Goal: Find specific page/section: Find specific page/section

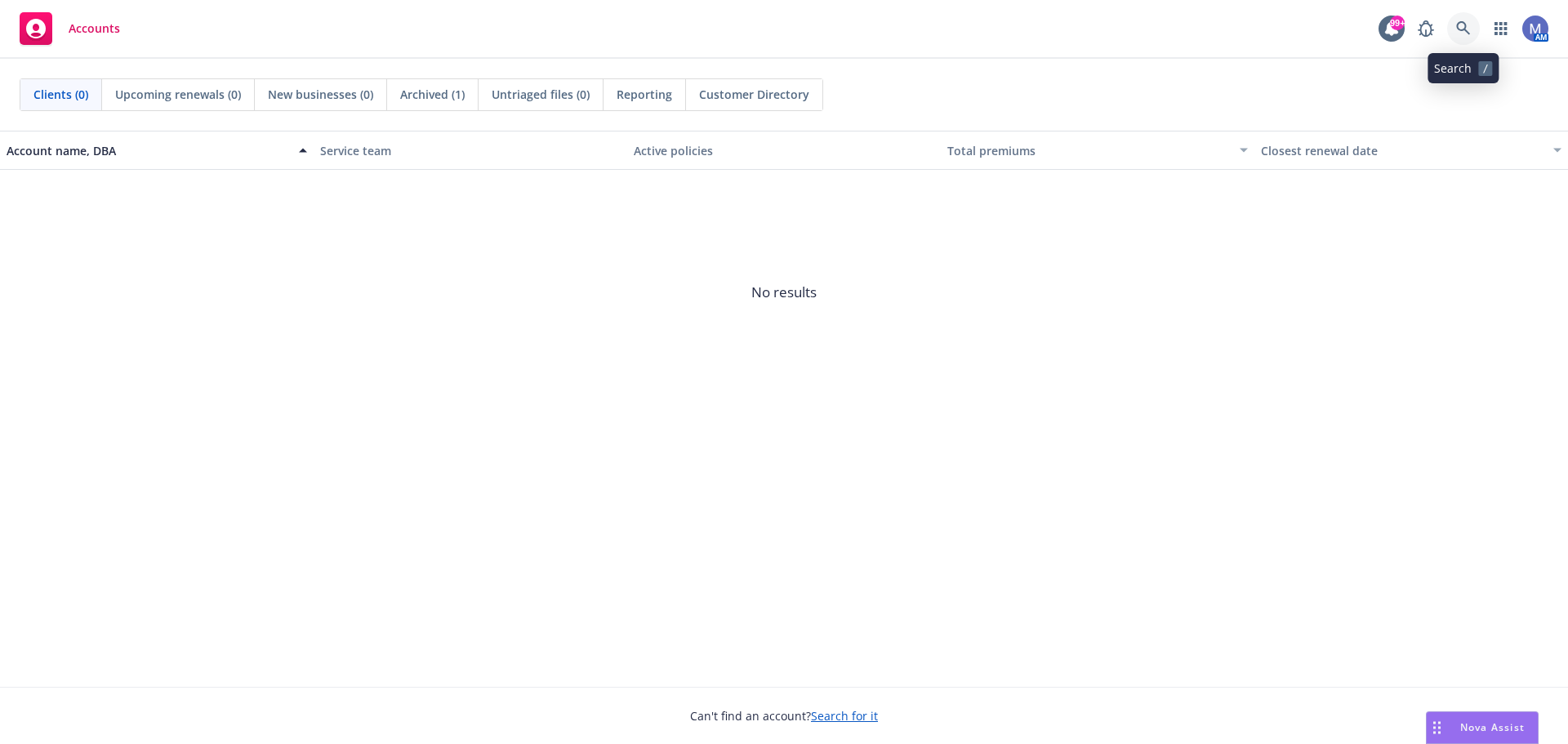
click at [1461, 22] on icon at bounding box center [1463, 27] width 14 height 14
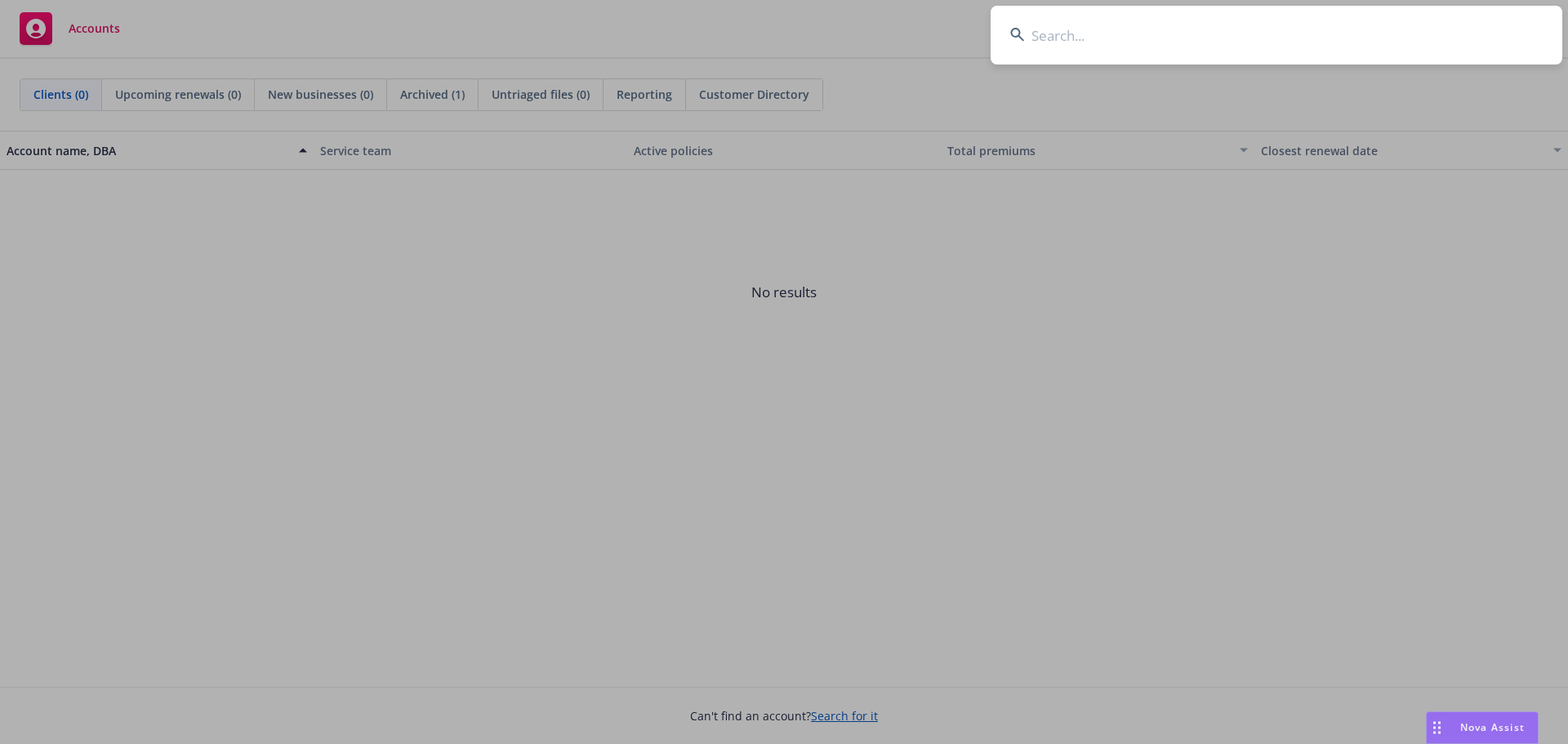
click at [1064, 38] on input at bounding box center [1276, 35] width 572 height 59
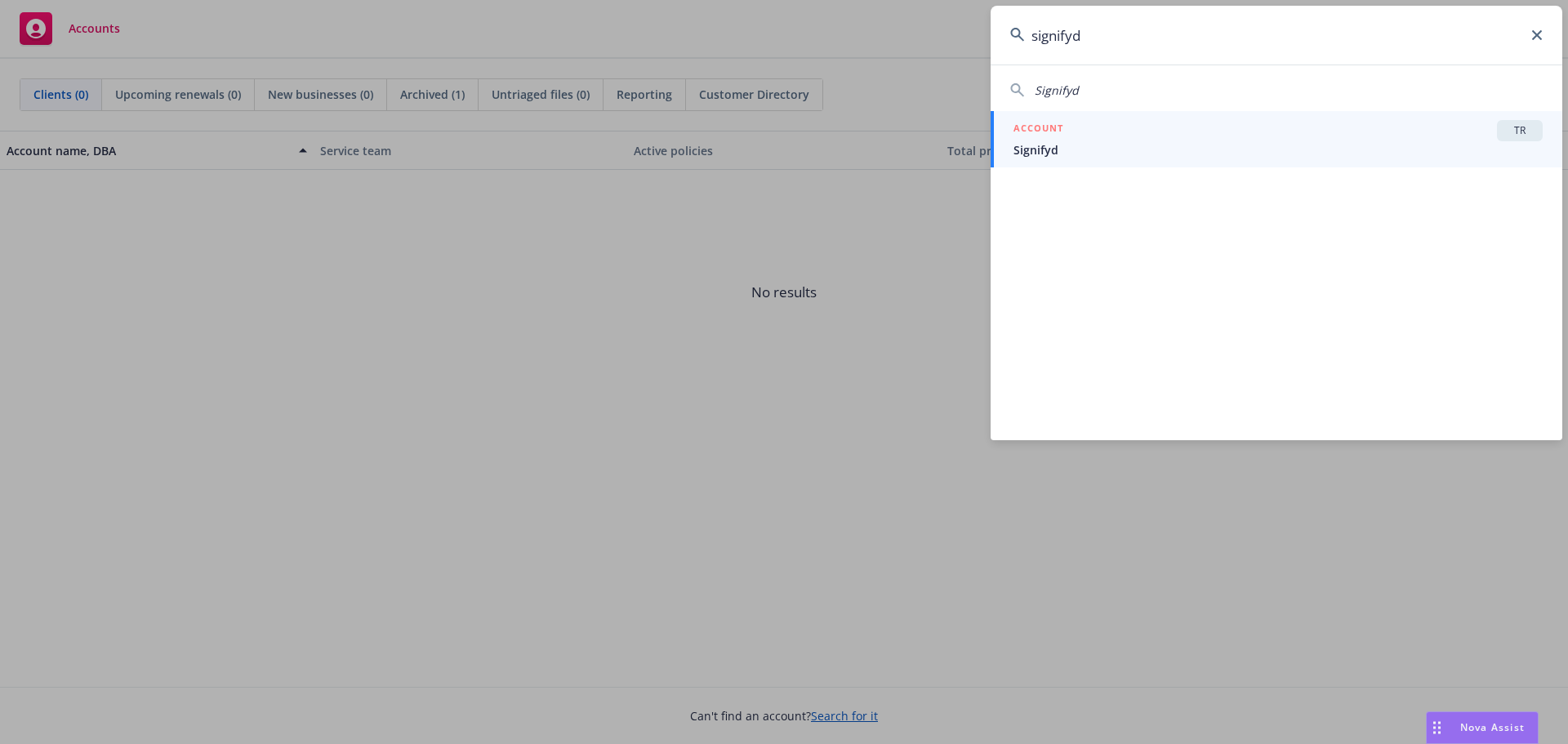
type input "signifyd"
click at [1063, 145] on span "Signifyd" at bounding box center [1277, 150] width 529 height 17
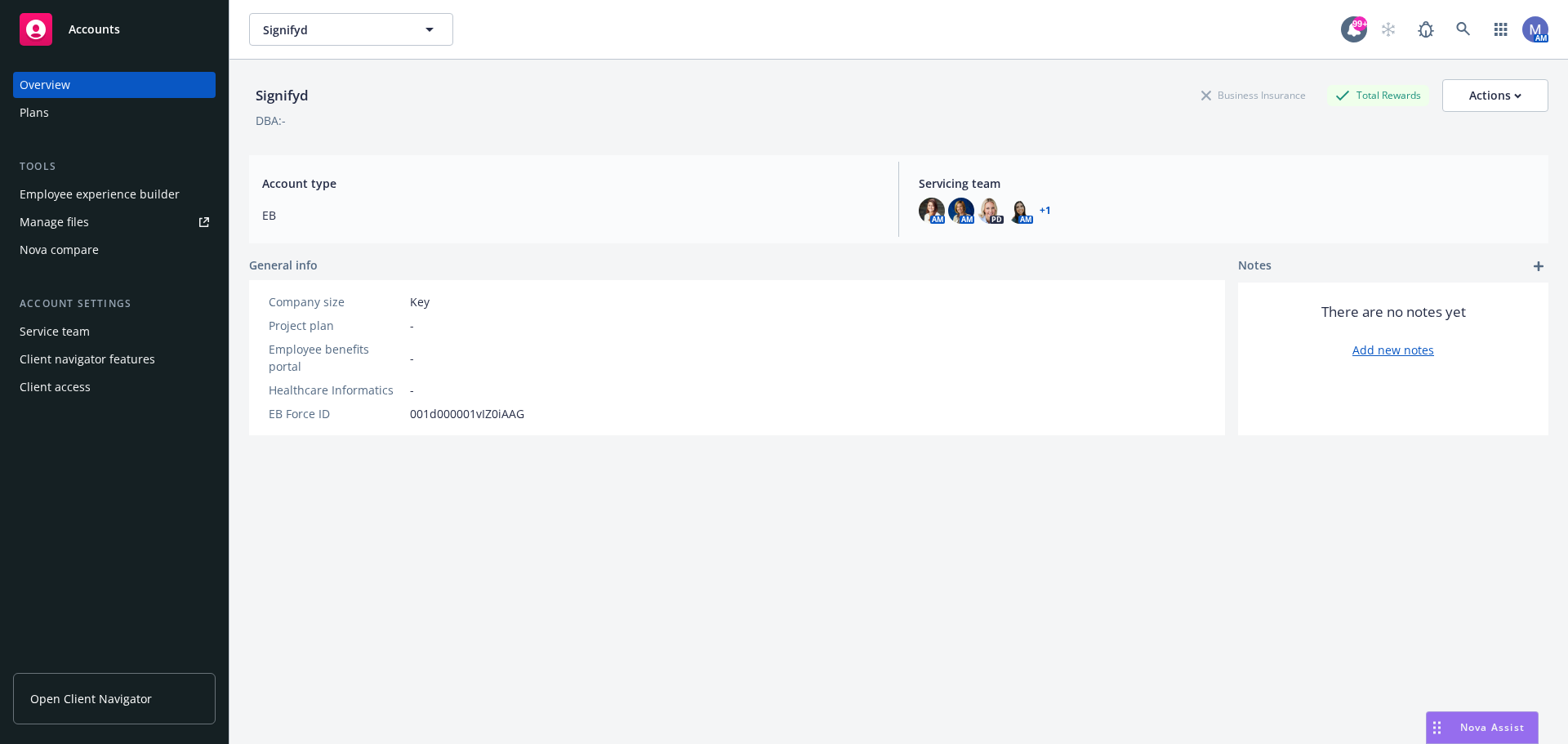
click at [91, 697] on span "Open Client Navigator" at bounding box center [91, 698] width 122 height 17
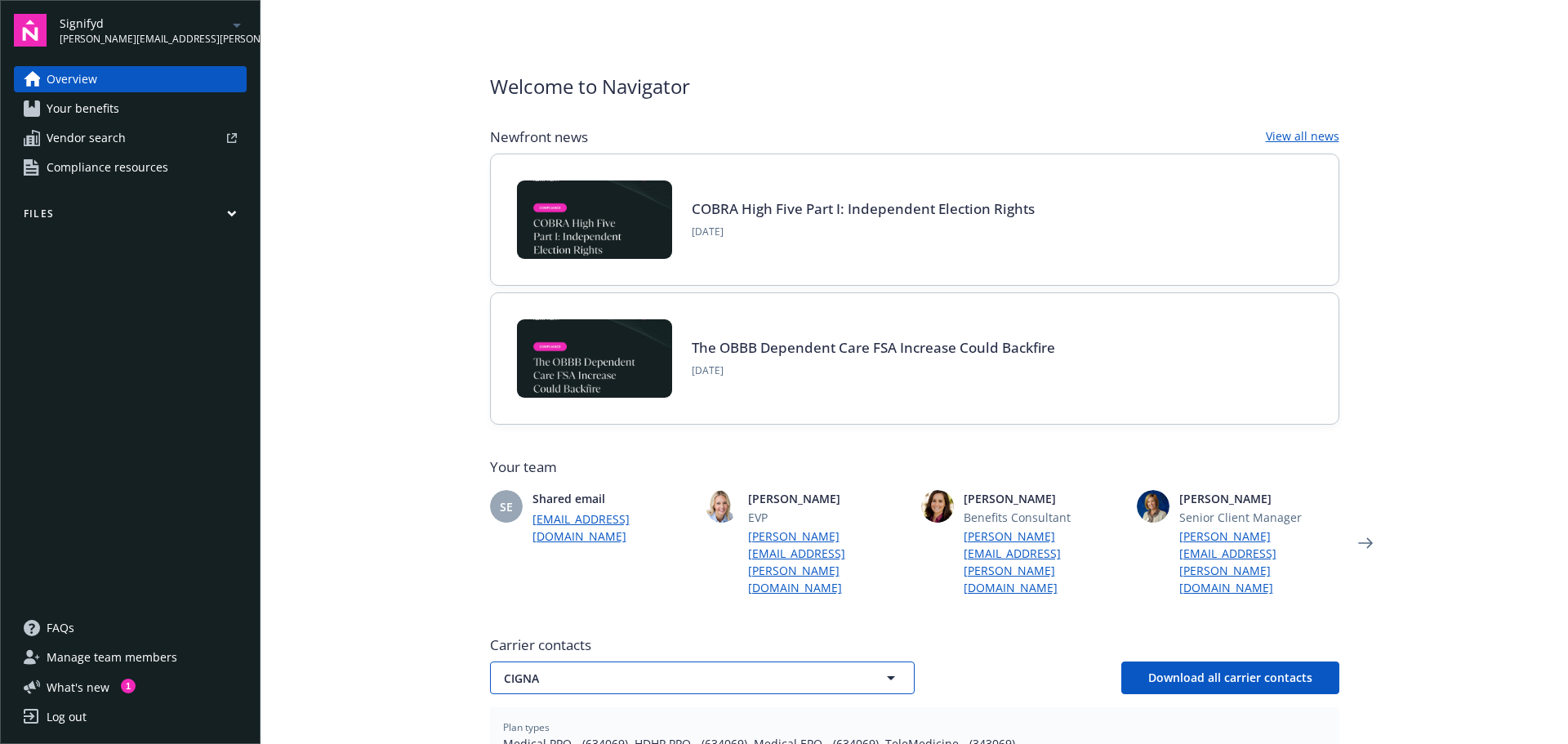
click at [606, 670] on span "CIGNA" at bounding box center [674, 678] width 340 height 17
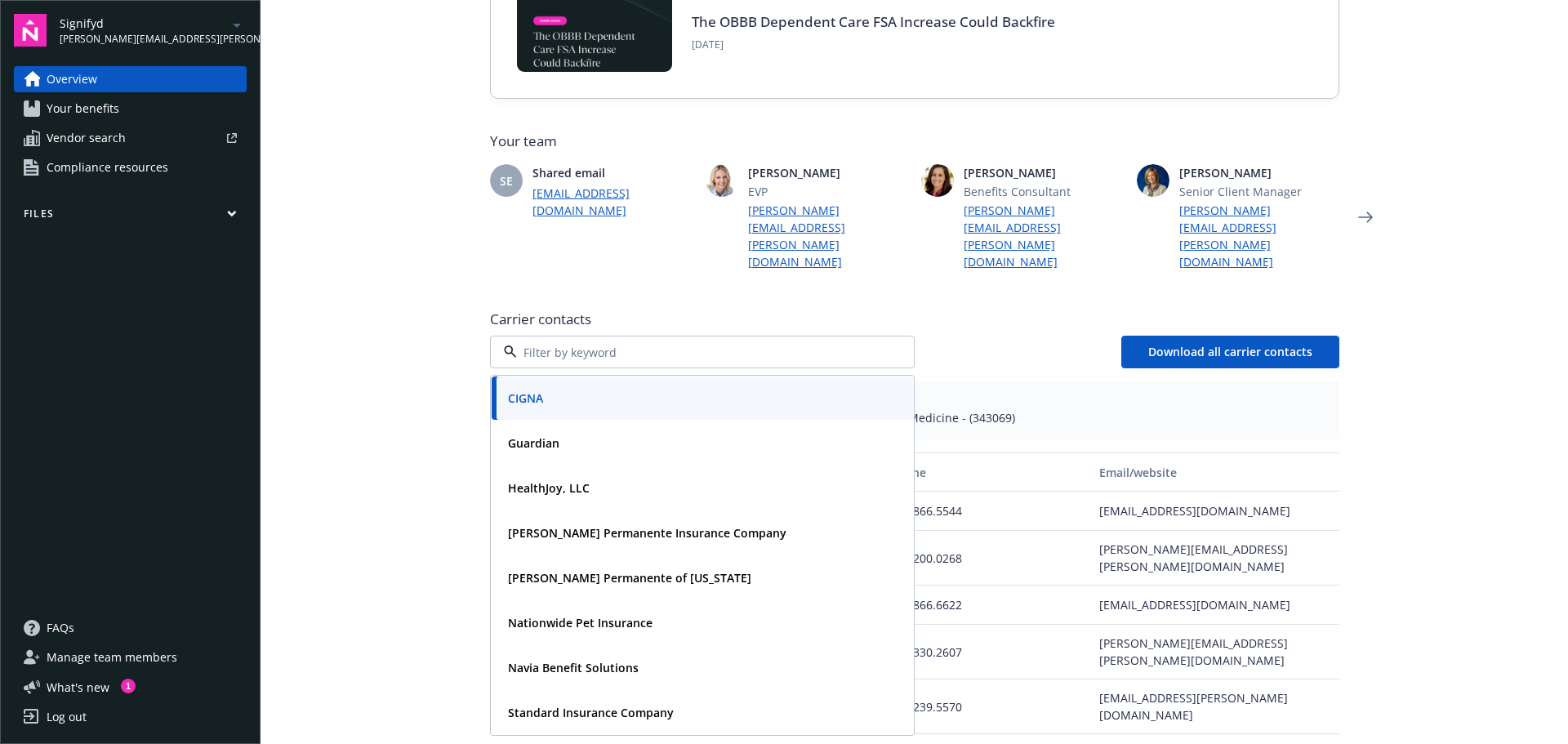
scroll to position [327, 0]
click at [376, 509] on main "Welcome to Navigator Newfront news View all news COBRA High Five Part I: Indepe…" at bounding box center [914, 372] width 1307 height 744
